Goal: Task Accomplishment & Management: Complete application form

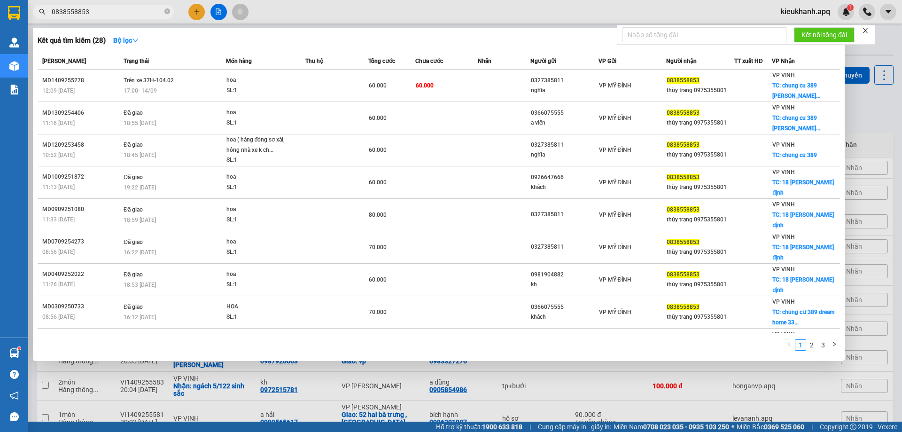
click at [93, 11] on input "0838558853" at bounding box center [107, 12] width 111 height 10
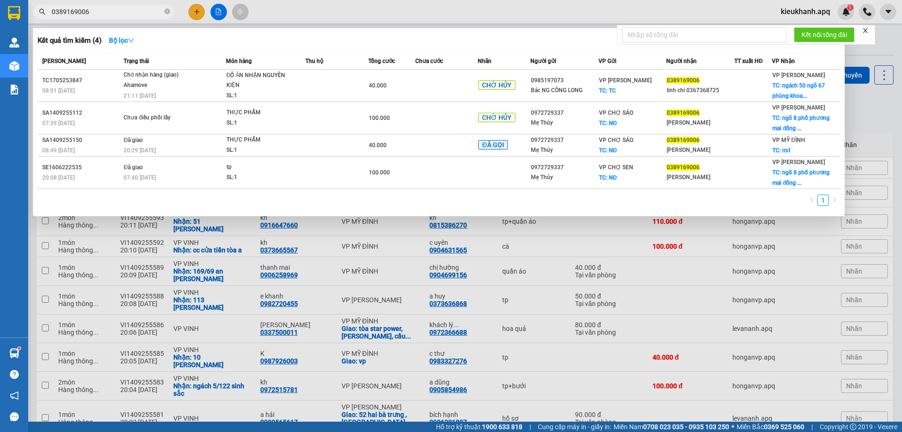
type input "0389169006"
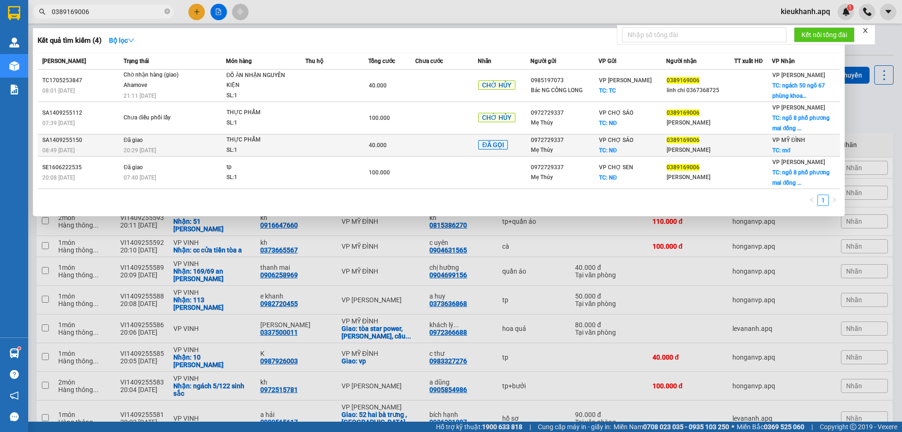
click at [200, 144] on td "Đã giao 20:29 [DATE]" at bounding box center [173, 145] width 105 height 22
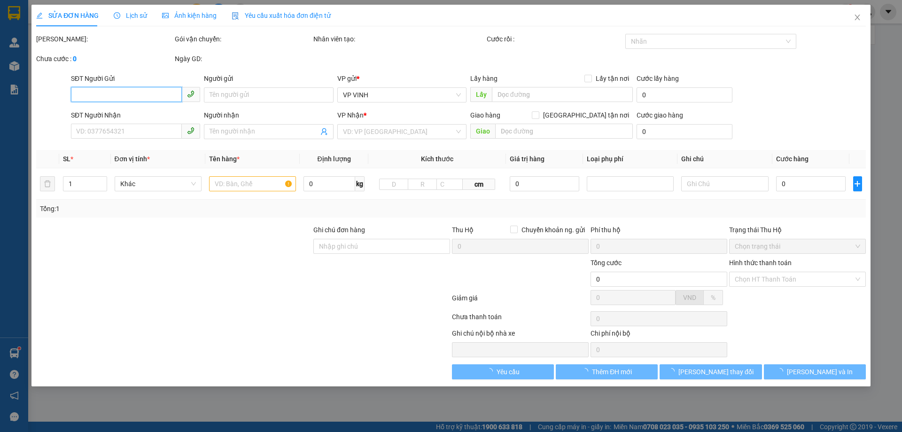
type input "0972729337"
type input "Mẹ Thủy"
checkbox input "true"
type input "NĐ"
type input "0389169006"
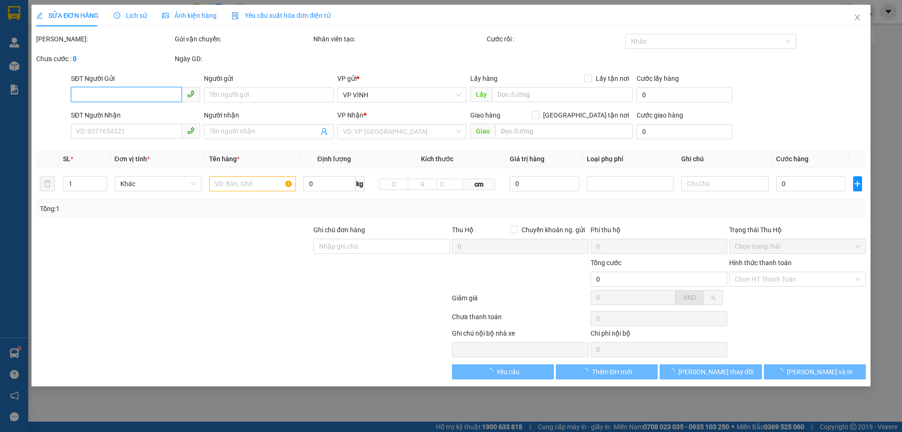
type input "[PERSON_NAME]"
checkbox input "true"
type input "mđ"
type input "40.000"
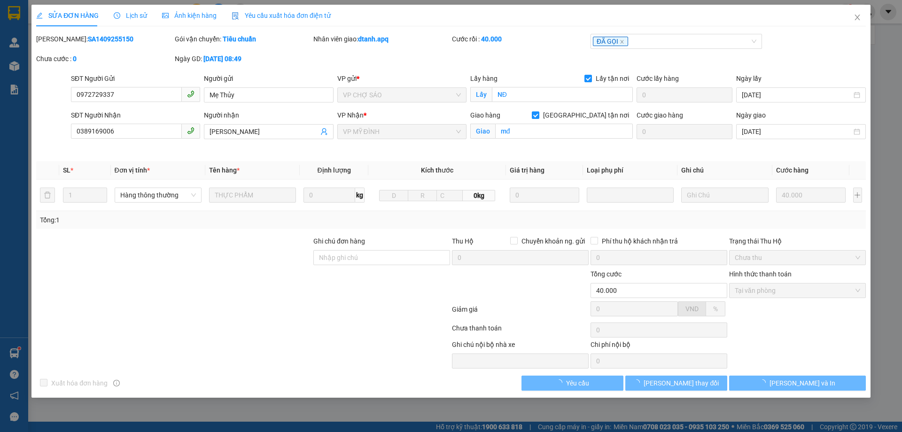
click at [138, 15] on span "Lịch sử" at bounding box center [130, 16] width 33 height 8
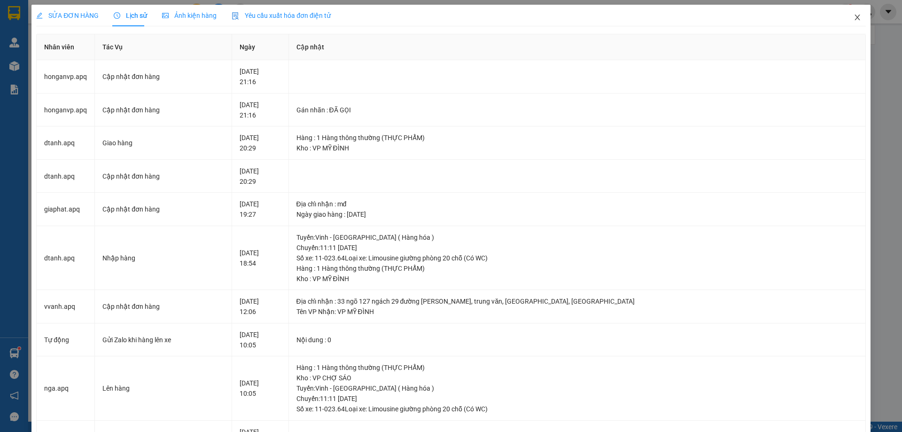
click at [854, 16] on icon "close" at bounding box center [858, 18] width 8 height 8
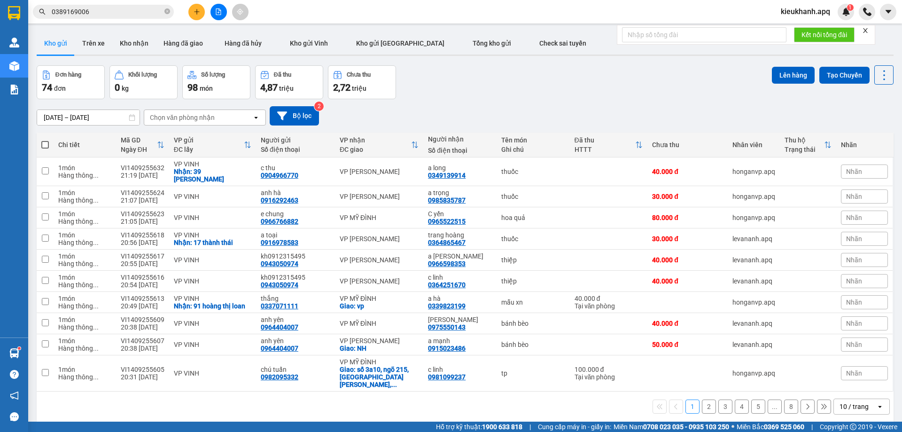
click at [116, 21] on div "Kết quả tìm kiếm ( 4 ) Bộ lọc Mã ĐH Trạng thái Món hàng Thu hộ Tổng cước Chưa c…" at bounding box center [451, 11] width 902 height 23
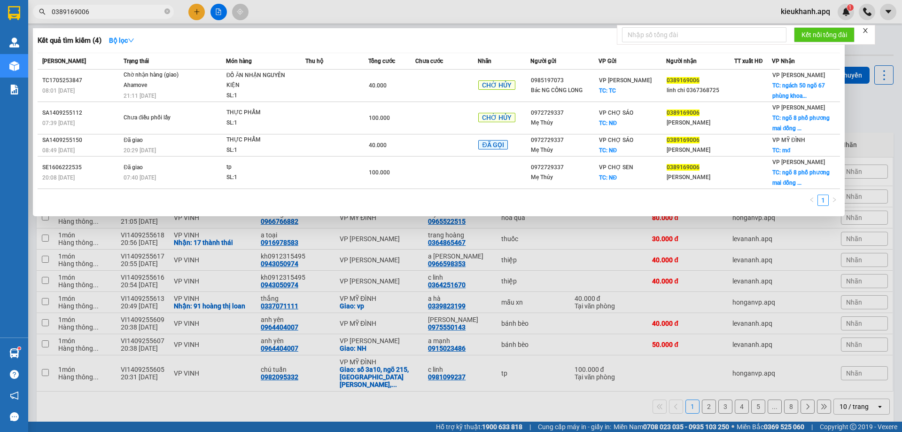
click at [116, 16] on input "0389169006" at bounding box center [107, 12] width 111 height 10
click at [94, 13] on input "0389169006" at bounding box center [107, 12] width 111 height 10
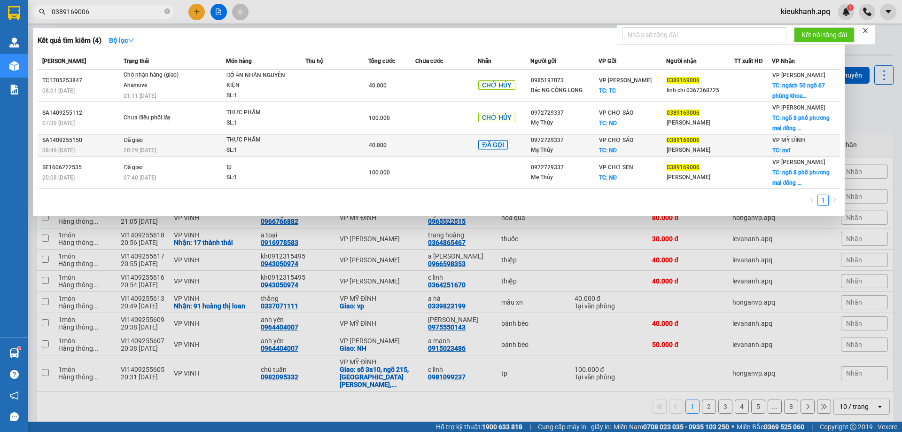
click at [196, 141] on td "Đã giao 20:29 [DATE]" at bounding box center [173, 145] width 105 height 22
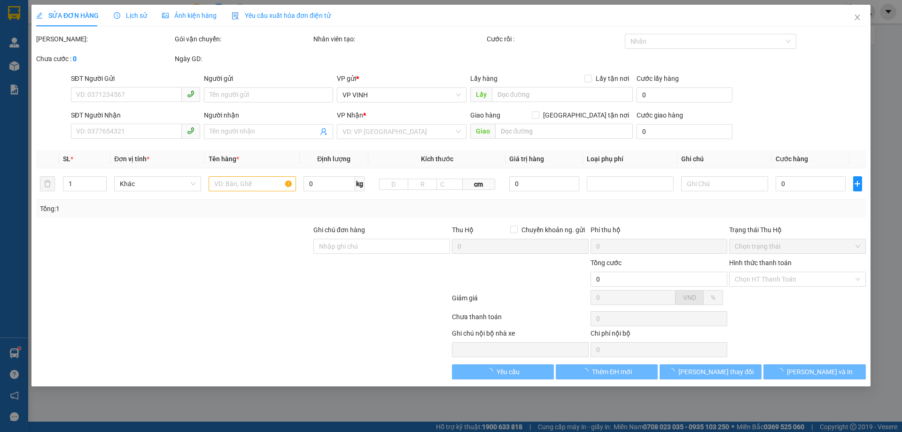
type input "0972729337"
type input "Mẹ Thủy"
checkbox input "true"
type input "NĐ"
type input "0389169006"
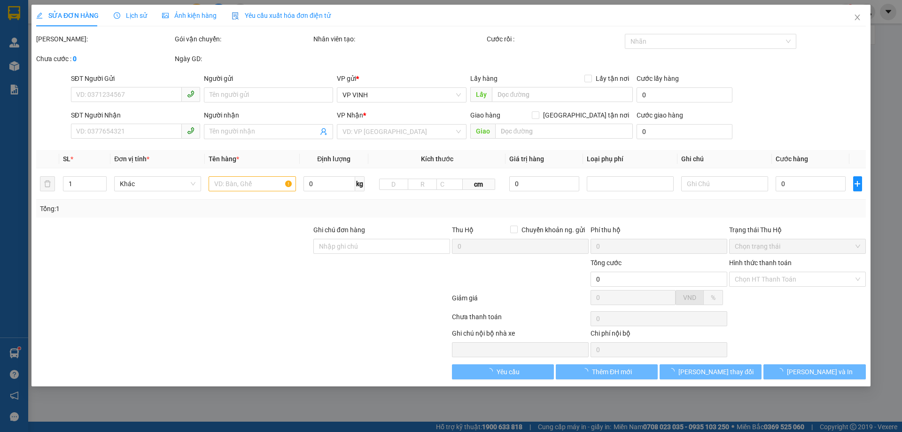
type input "[PERSON_NAME]"
checkbox input "true"
type input "mđ"
type input "40.000"
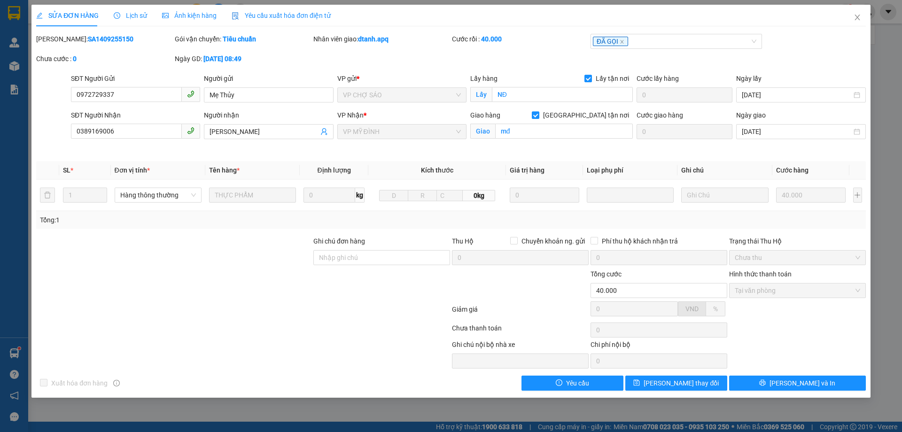
click at [121, 15] on span "Lịch sử" at bounding box center [130, 16] width 33 height 8
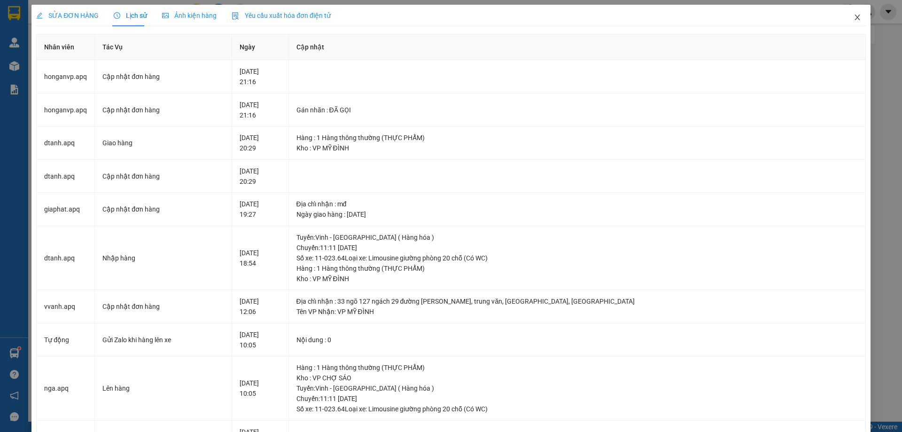
click at [854, 20] on icon "close" at bounding box center [858, 18] width 8 height 8
